Goal: Find specific page/section: Find specific page/section

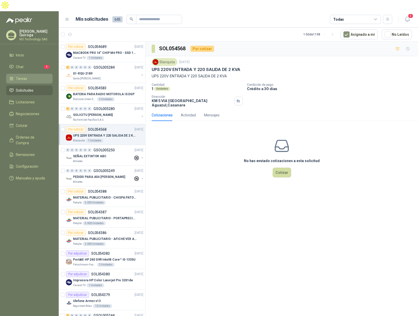
click at [24, 76] on span "Tareas" at bounding box center [21, 79] width 11 height 6
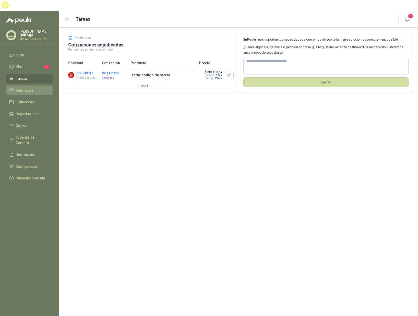
click at [27, 88] on span "Solicitudes" at bounding box center [25, 91] width 18 height 6
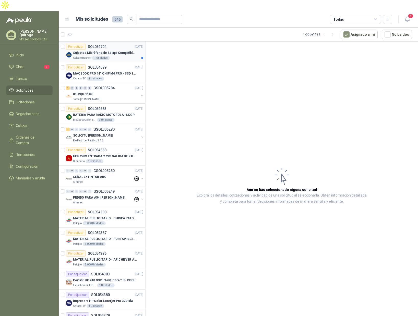
click at [120, 56] on div "Colegio [PERSON_NAME] 1 Unidades" at bounding box center [108, 58] width 70 height 4
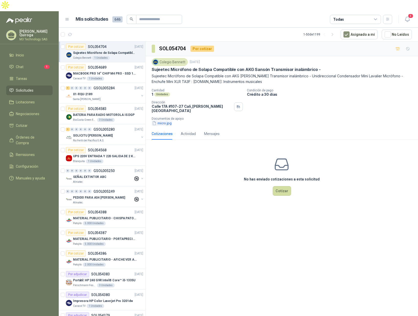
click at [163, 121] on button "micro.jpg" at bounding box center [162, 123] width 20 height 5
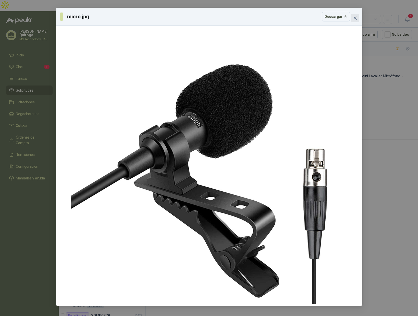
click at [357, 17] on icon "close" at bounding box center [355, 18] width 4 height 4
